Goal: Information Seeking & Learning: Learn about a topic

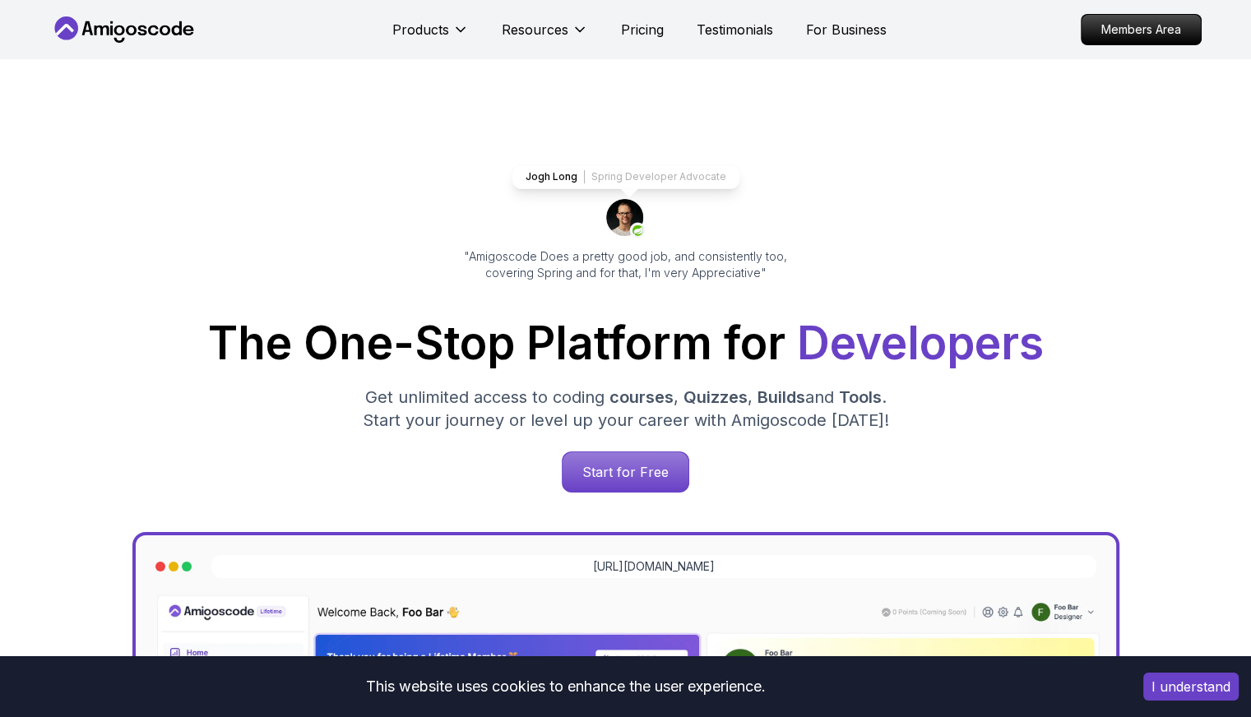
drag, startPoint x: 0, startPoint y: 0, endPoint x: 1240, endPoint y: 17, distance: 1239.7
click at [1240, 17] on div "Products Resources Pricing Testimonials For Business Members Area" at bounding box center [625, 29] width 1251 height 59
click at [1015, 234] on div "Jogh Long Spring Developer Advocate "Amigoscode Does a pretty good job, and con…" at bounding box center [626, 672] width 1152 height 1226
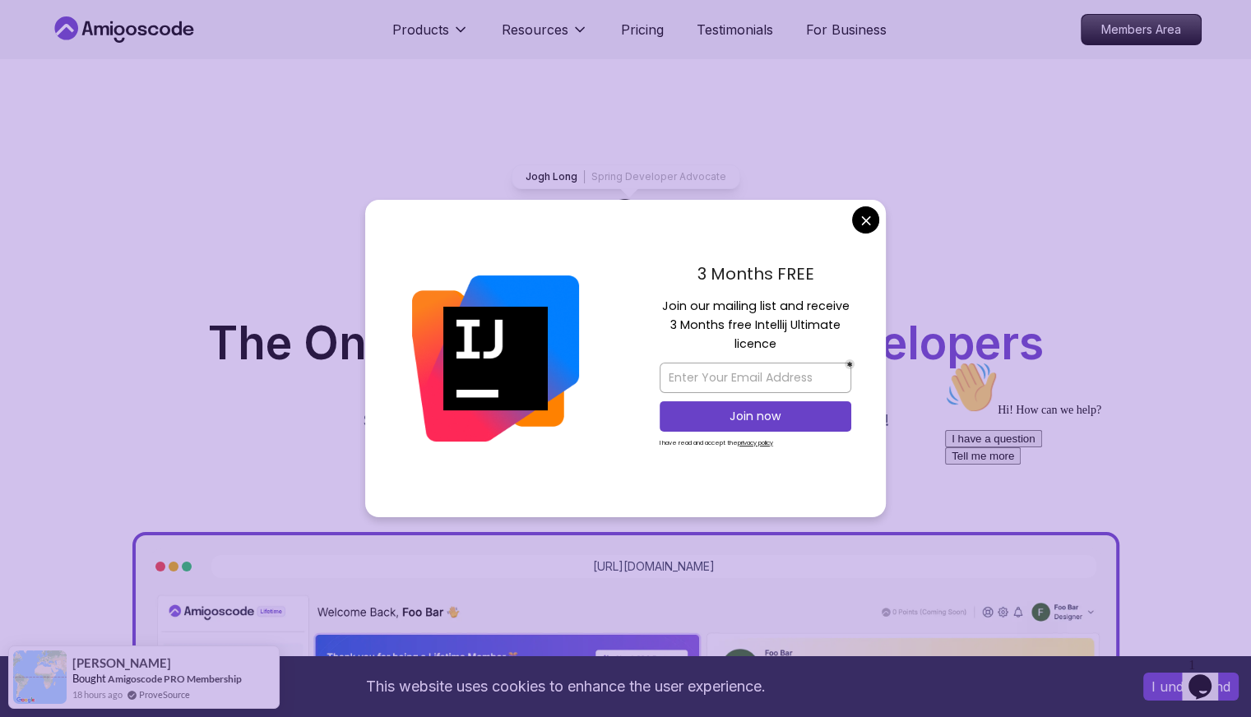
click at [688, 88] on div "Jogh Long Spring Developer Advocate "Amigoscode Does a pretty good job, and con…" at bounding box center [626, 672] width 1152 height 1226
click at [1240, 21] on div "Products Resources Pricing Testimonials For Business Members Area" at bounding box center [625, 29] width 1251 height 59
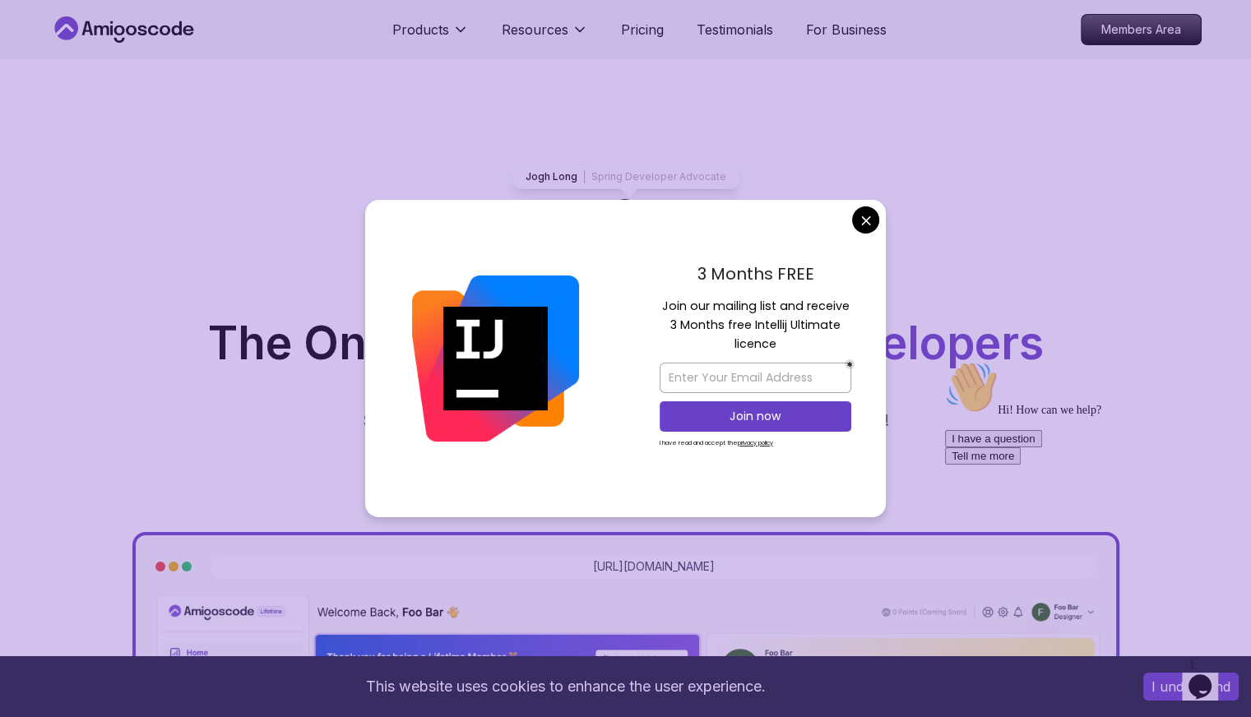
drag, startPoint x: 1240, startPoint y: 21, endPoint x: 793, endPoint y: 243, distance: 499.6
click at [793, 243] on div "3 Months FREE Join our mailing list and receive 3 Months free Intellij Ultimate…" at bounding box center [755, 359] width 261 height 318
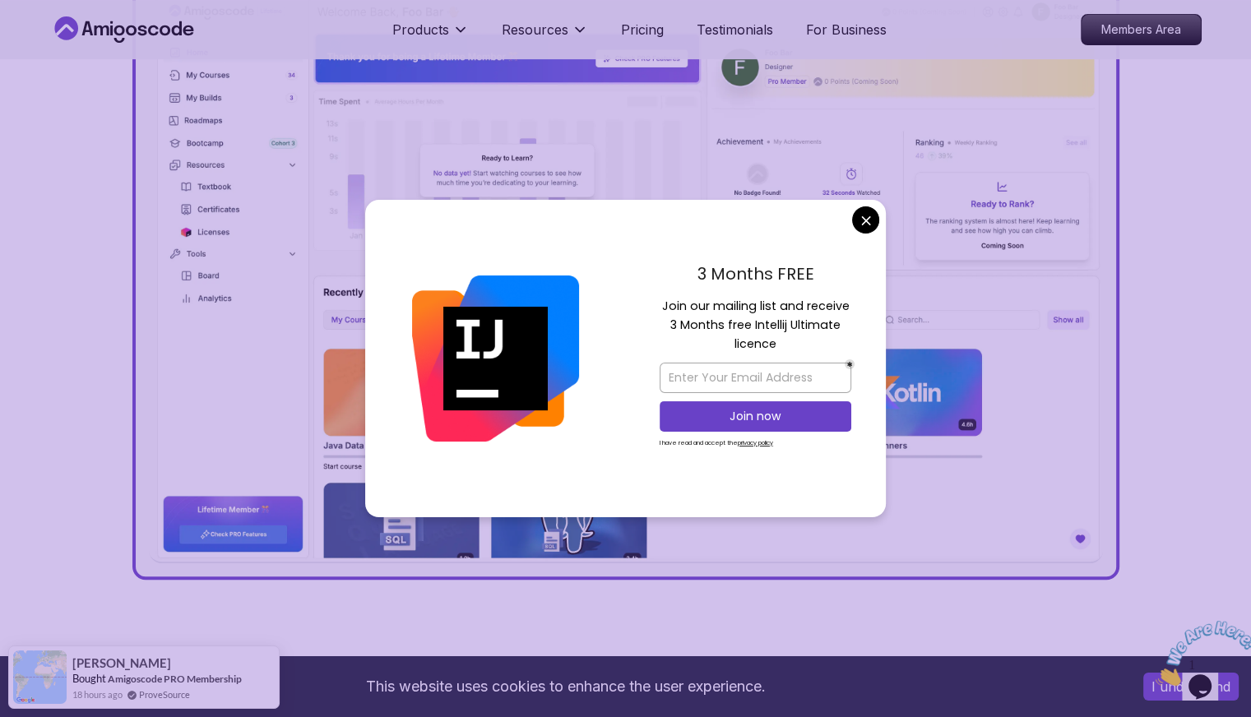
scroll to position [604, 0]
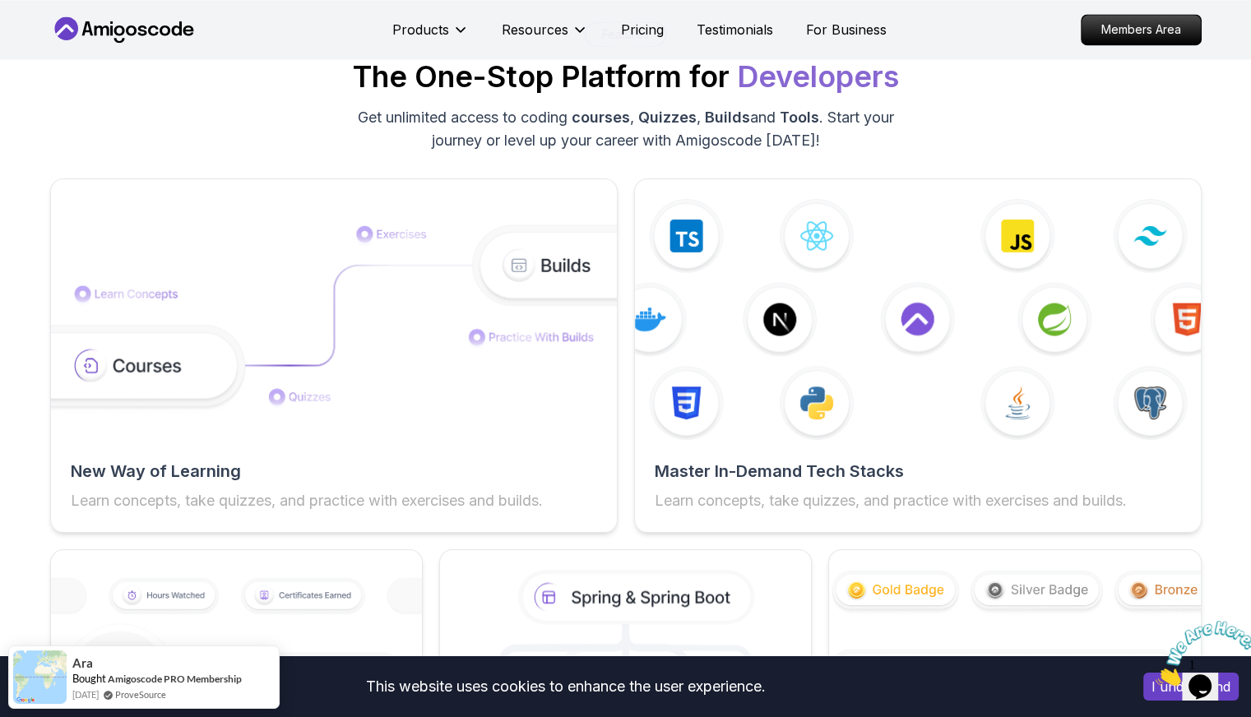
scroll to position [2497, 0]
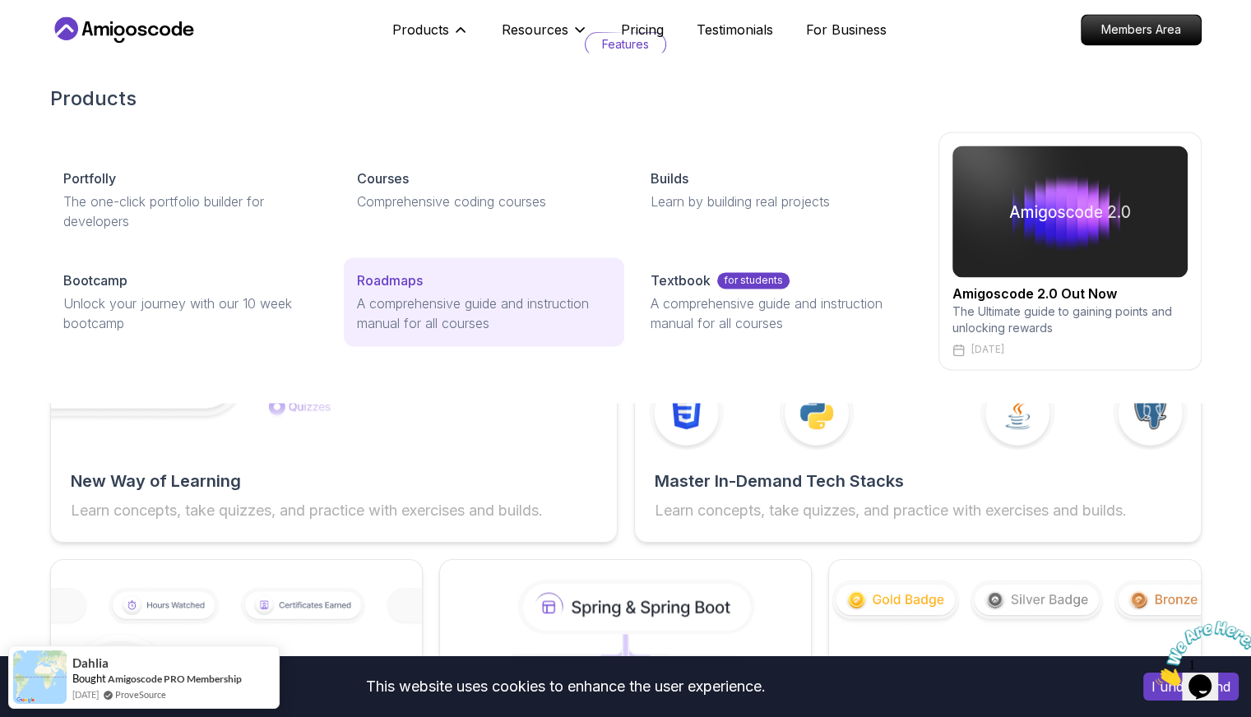
click at [390, 277] on p "Roadmaps" at bounding box center [390, 281] width 66 height 20
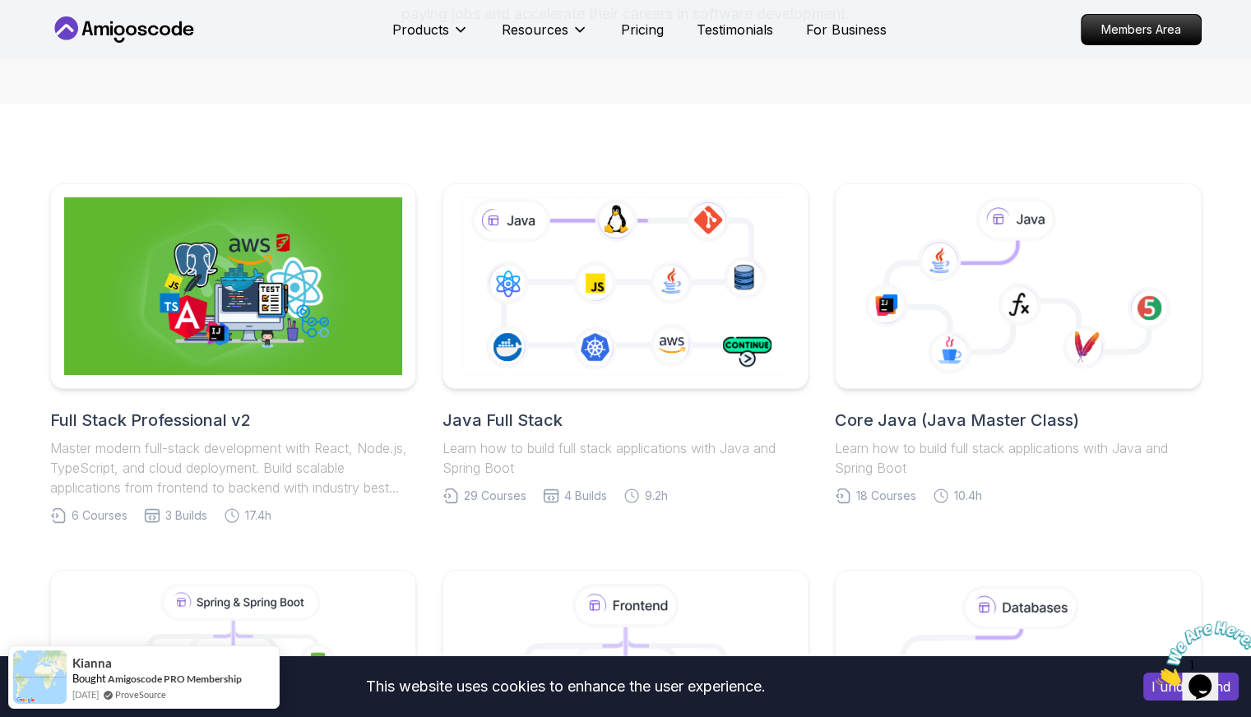
scroll to position [454, 0]
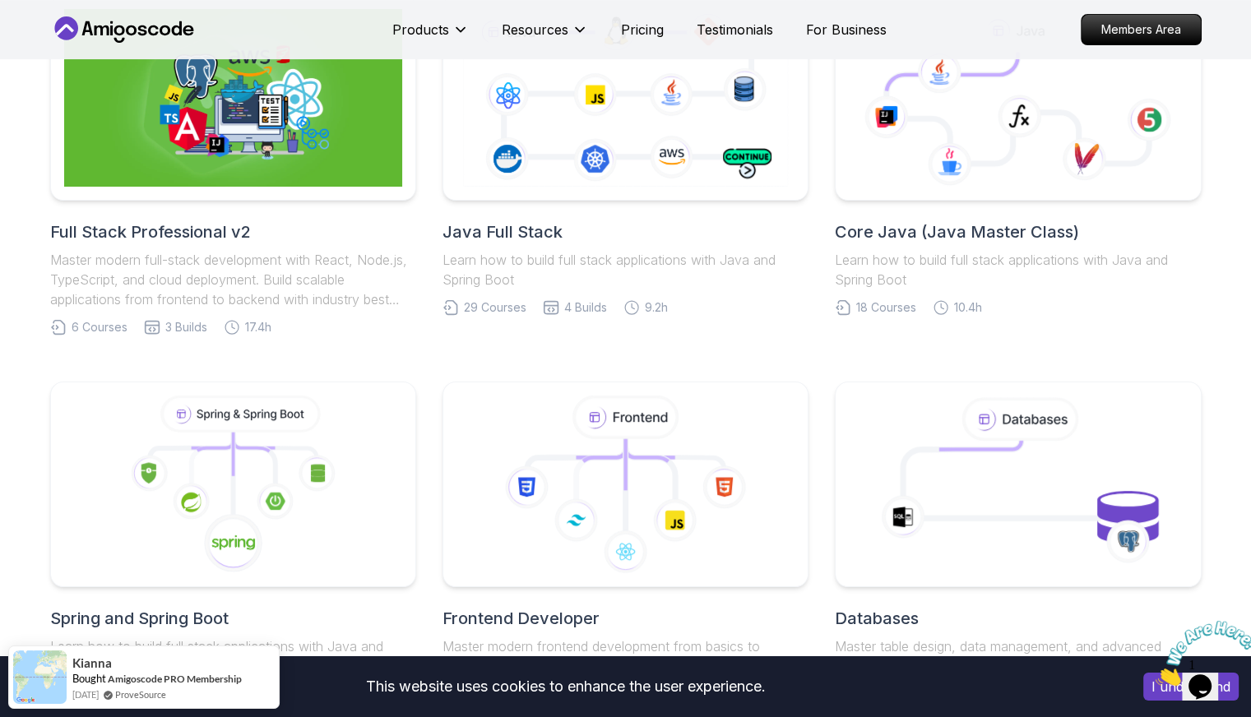
click at [227, 236] on h2 "Full Stack Professional v2" at bounding box center [233, 231] width 366 height 23
